Goal: Information Seeking & Learning: Learn about a topic

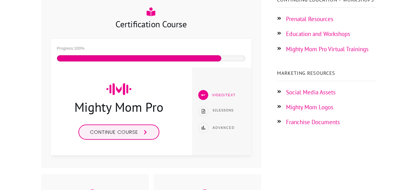
scroll to position [138, 0]
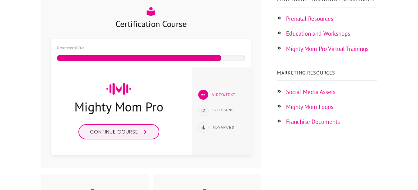
click at [308, 19] on link "Prenatal Resources" at bounding box center [309, 18] width 47 height 7
click at [117, 135] on span "Continue course" at bounding box center [116, 131] width 48 height 7
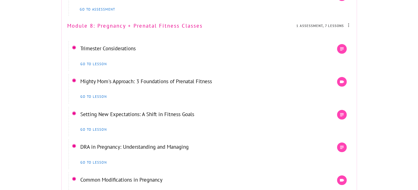
scroll to position [2312, 0]
click at [103, 84] on link "Mighty Mom's Approach: 3 Foundations of Prenatal Fitness" at bounding box center [146, 80] width 132 height 7
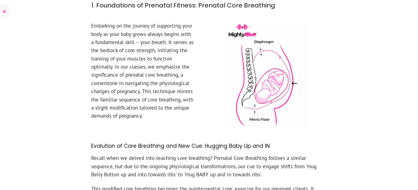
scroll to position [342, 0]
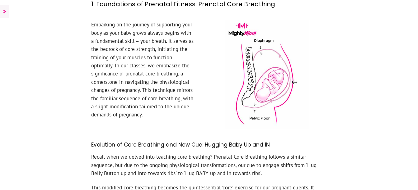
click at [96, 97] on p "Embarking on the journey of supporting your body as your baby grows always begi…" at bounding box center [142, 73] width 103 height 104
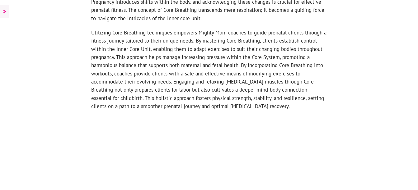
scroll to position [616, 0]
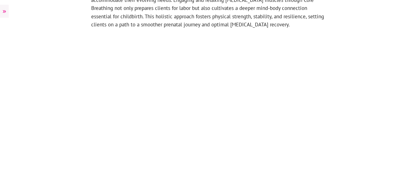
scroll to position [697, 0]
